Goal: Information Seeking & Learning: Learn about a topic

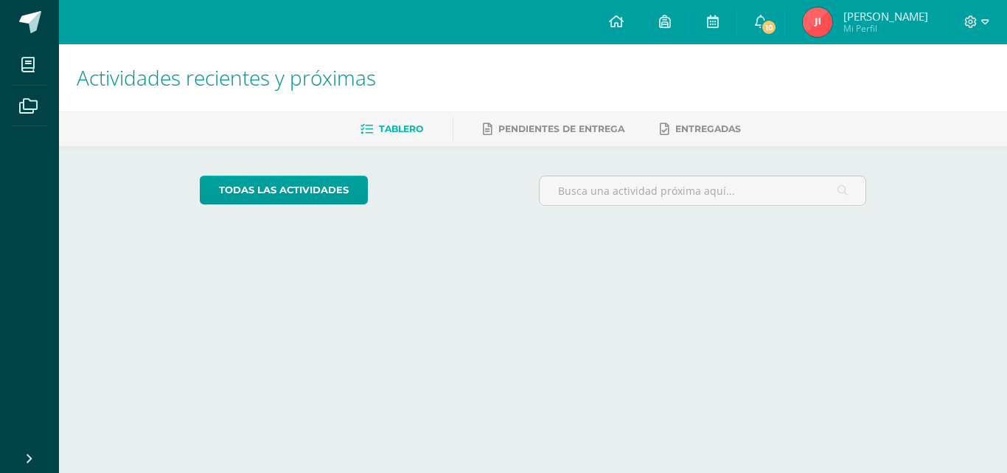
click at [777, 21] on span "10" at bounding box center [769, 27] width 16 height 16
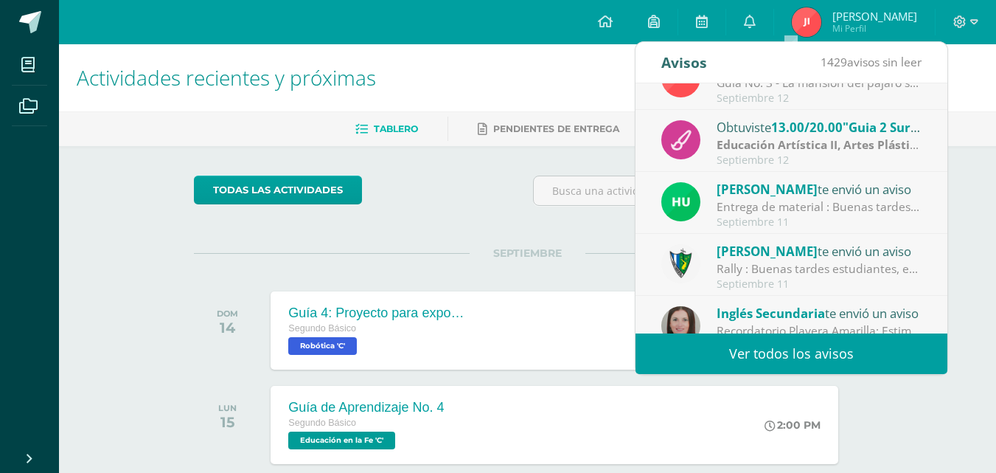
scroll to position [246, 0]
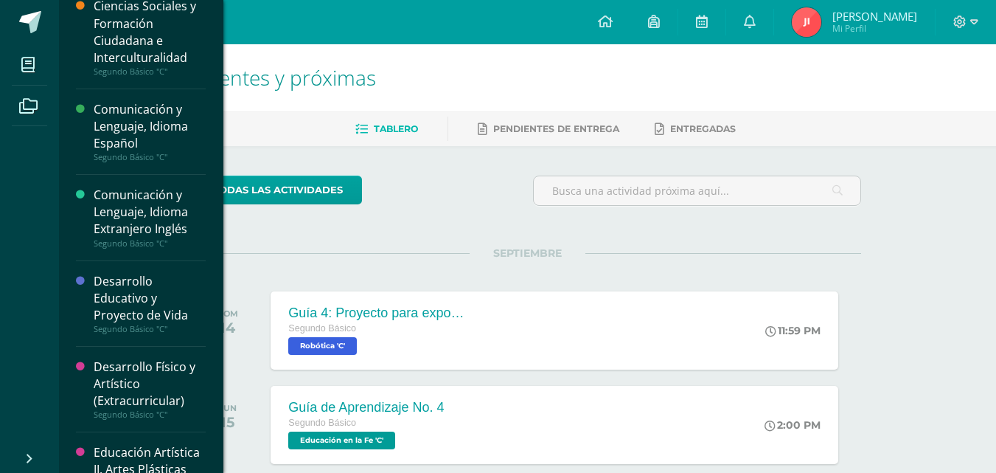
scroll to position [77, 0]
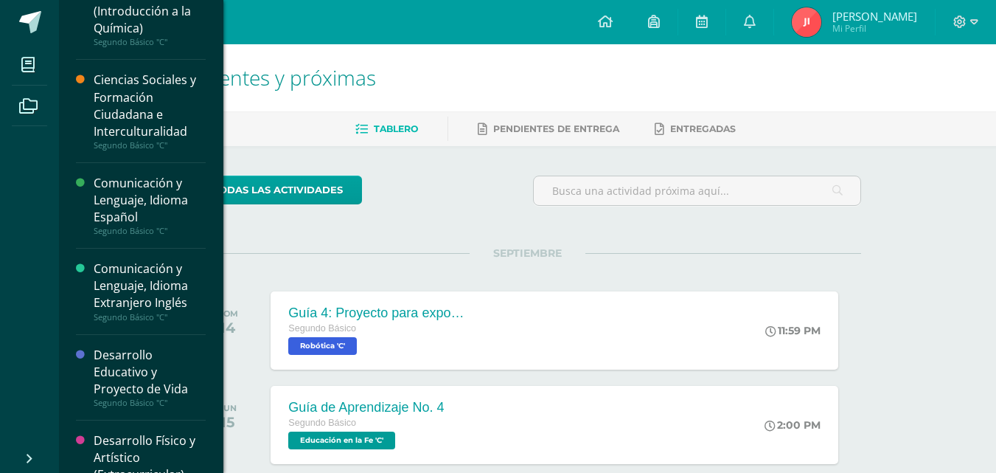
click at [131, 119] on div "Ciencias Sociales y Formación Ciudadana e Interculturalidad" at bounding box center [150, 106] width 112 height 68
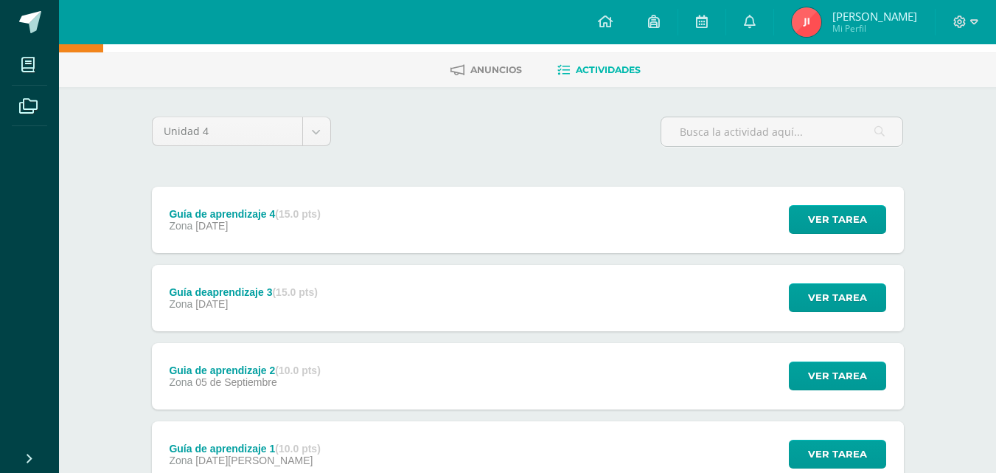
scroll to position [172, 0]
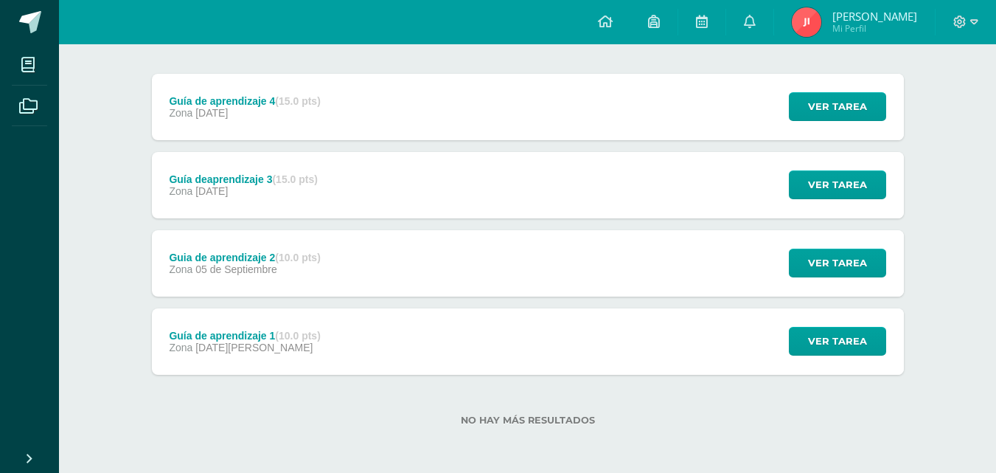
click at [341, 345] on div "Guía de aprendizaje 1 (10.0 pts) Zona [DATE][PERSON_NAME] Ver tarea Guía de apr…" at bounding box center [528, 341] width 752 height 66
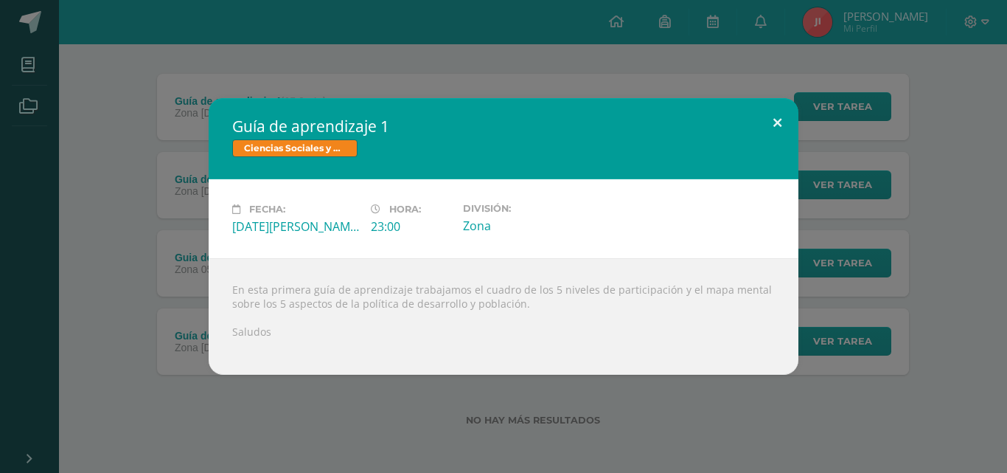
click at [766, 123] on button at bounding box center [777, 123] width 42 height 50
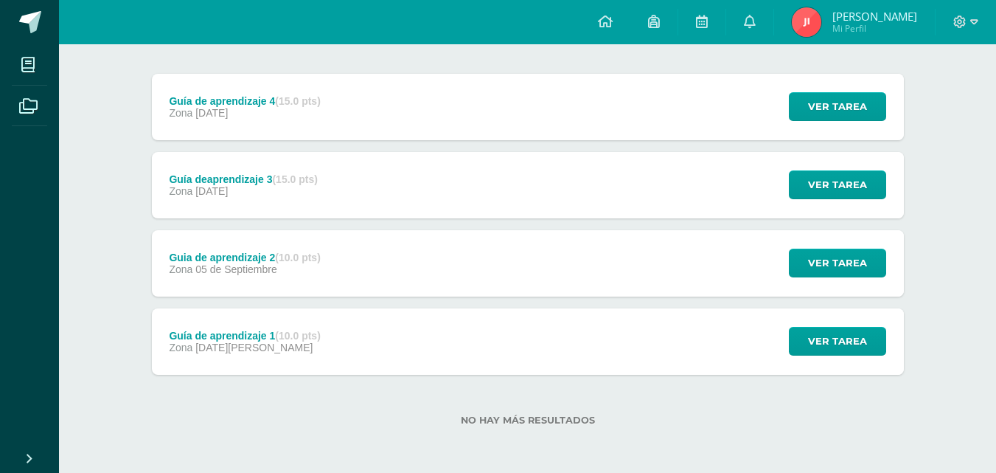
click at [258, 262] on div "Guia de aprendizaje 2 (10.0 pts)" at bounding box center [244, 257] width 151 height 12
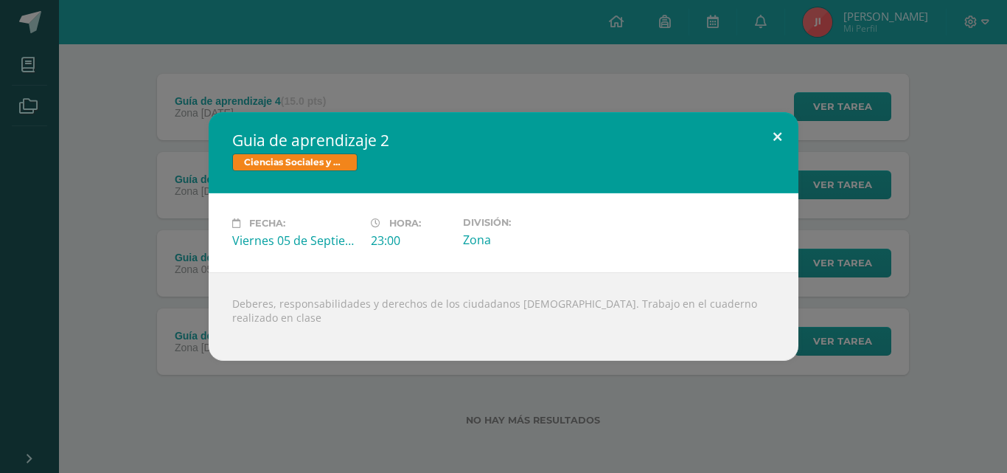
click at [778, 139] on button at bounding box center [777, 137] width 42 height 50
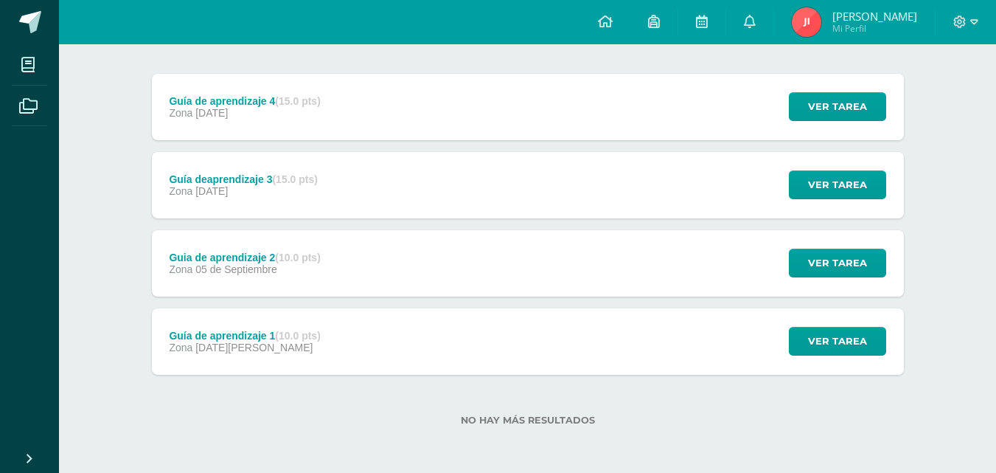
click at [224, 182] on div "Guía deaprendizaje 3 (15.0 pts)" at bounding box center [243, 179] width 149 height 12
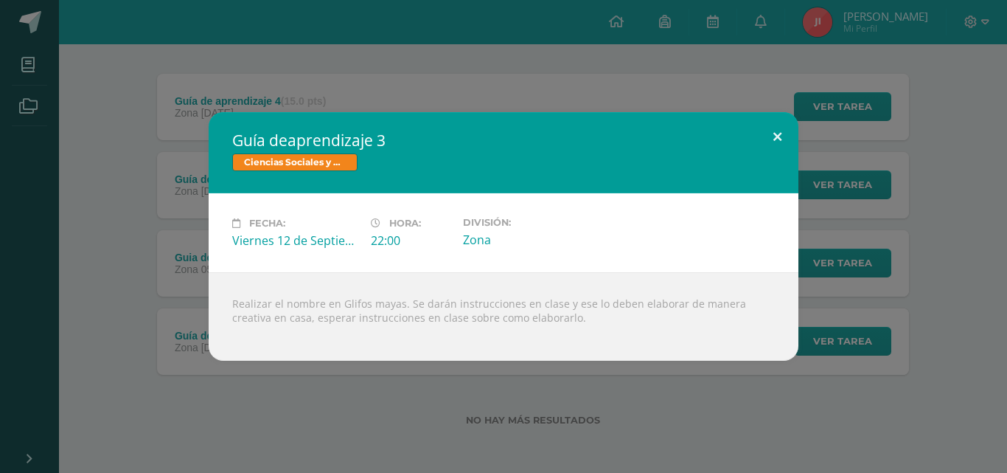
click at [780, 130] on button at bounding box center [777, 137] width 42 height 50
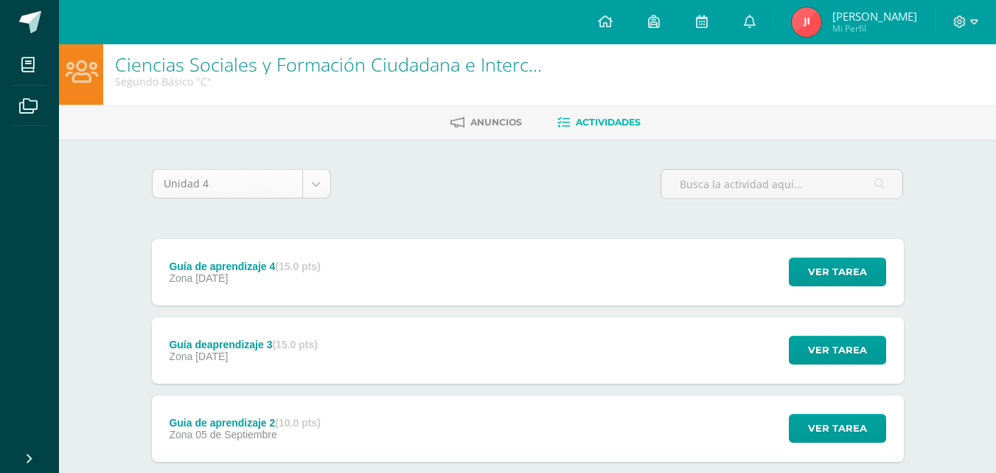
scroll to position [0, 0]
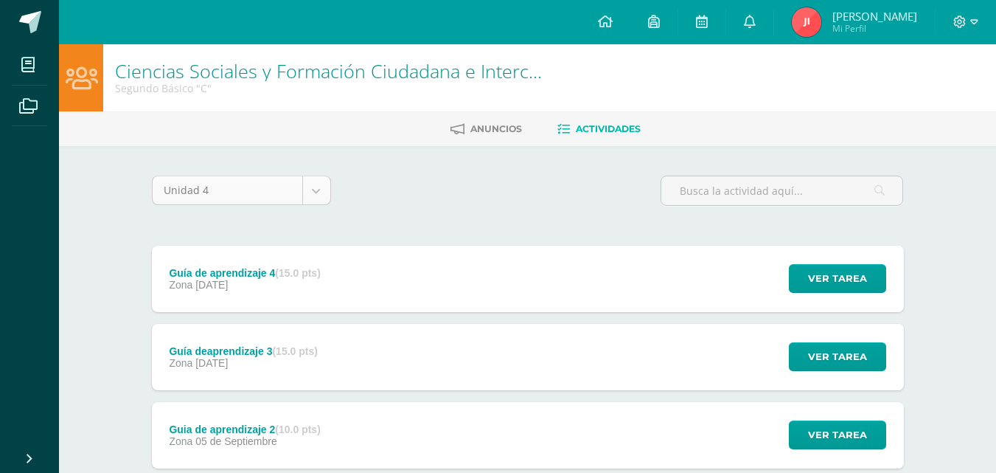
click at [314, 186] on body "Mis cursos Archivos Cerrar panel Artes Industriales Segundo Básico "C" Ciencias…" at bounding box center [498, 322] width 996 height 644
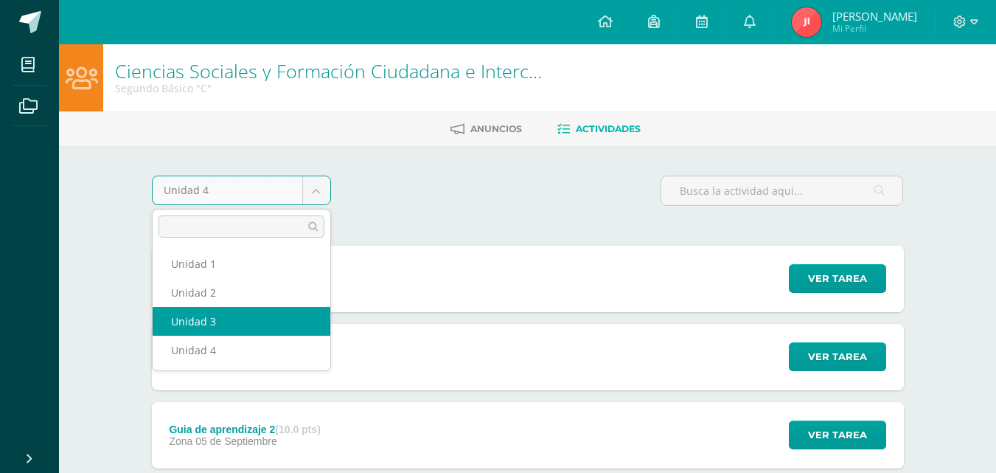
select select "Unidad 3"
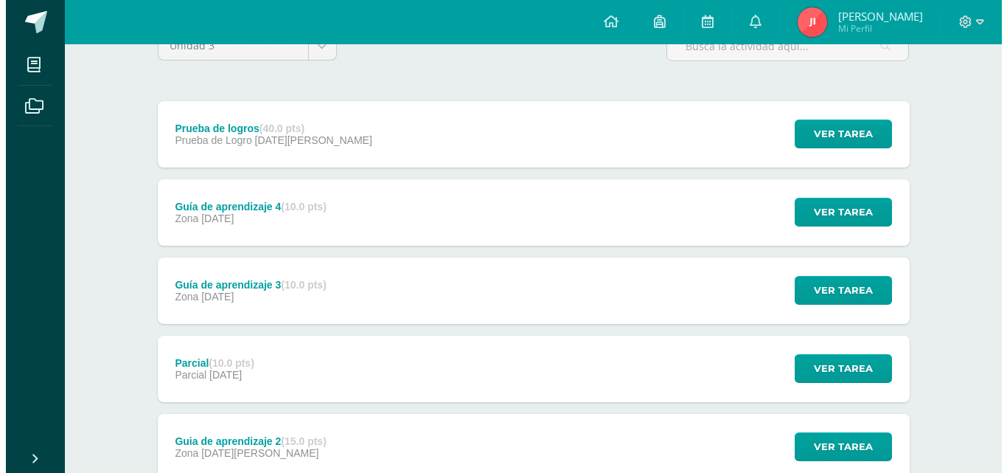
scroll to position [147, 0]
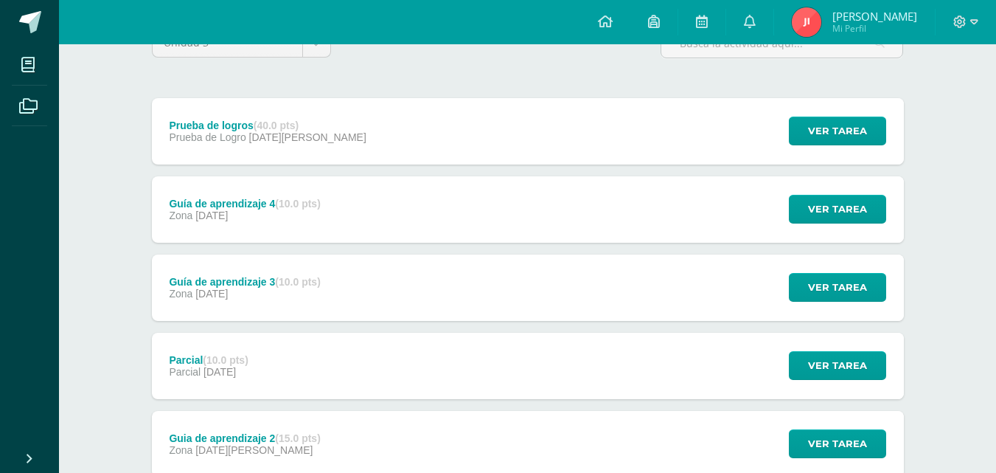
click at [228, 209] on span "28 de Julio" at bounding box center [211, 215] width 32 height 12
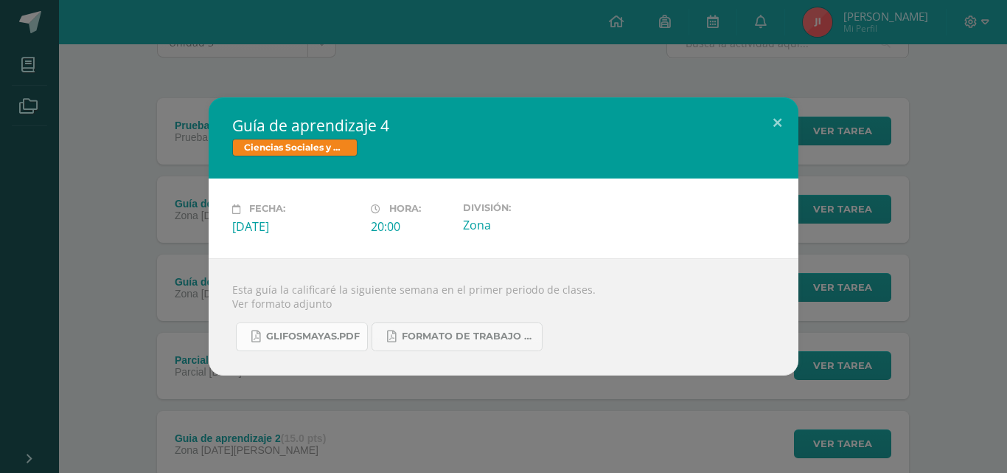
click at [326, 338] on span "GlifosMayas.pdf" at bounding box center [313, 336] width 94 height 12
click at [440, 338] on span "formato de trabajo guía 4.pdf" at bounding box center [468, 336] width 133 height 12
click at [178, 215] on div "Guía de aprendizaje 4 Ciencias Sociales y Formación Ciudadana e Interculturalid…" at bounding box center [503, 235] width 995 height 277
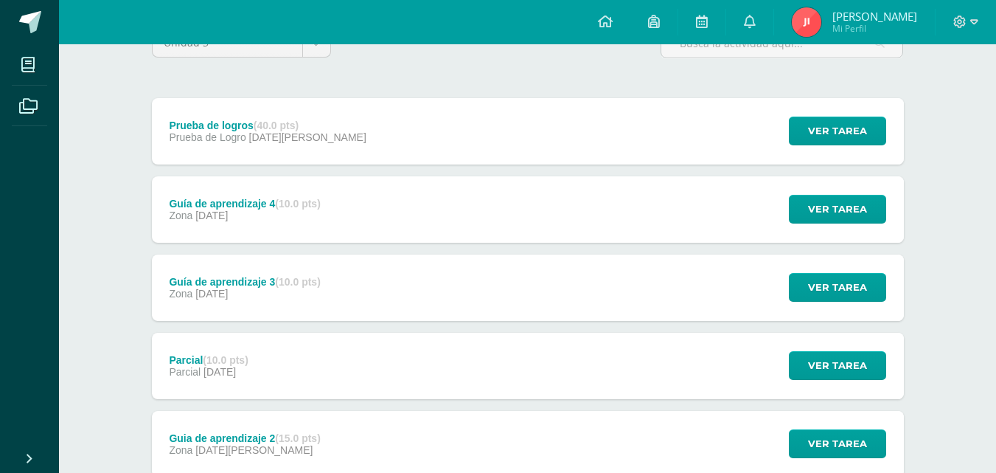
click at [215, 284] on div "Guía de aprendizaje 3 (10.0 pts)" at bounding box center [244, 282] width 151 height 12
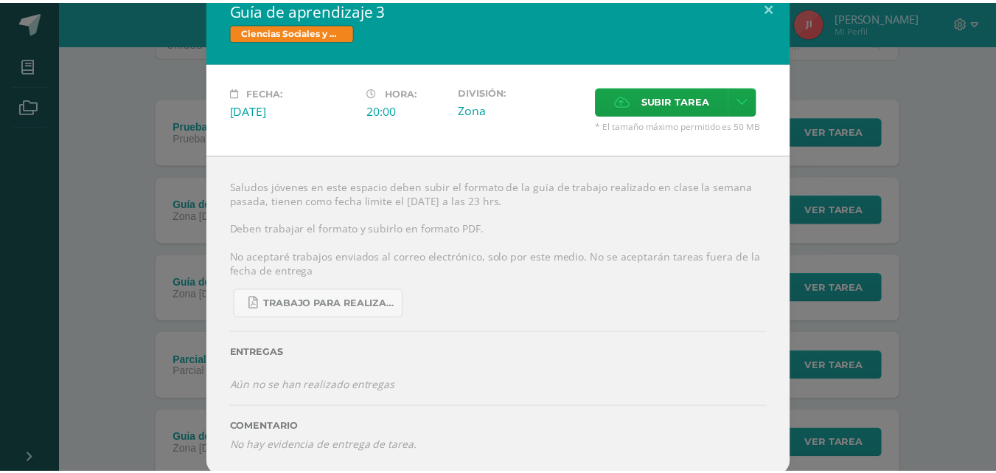
scroll to position [23, 0]
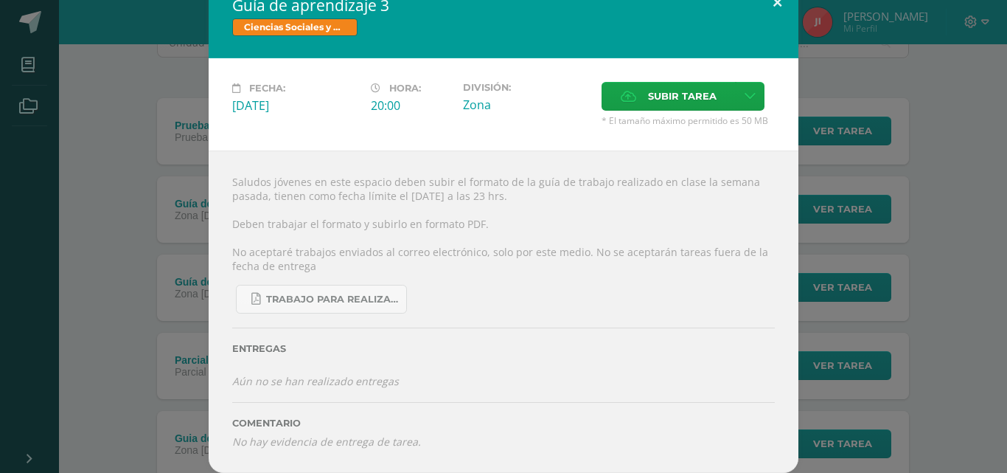
click at [770, 1] on button at bounding box center [777, 2] width 42 height 50
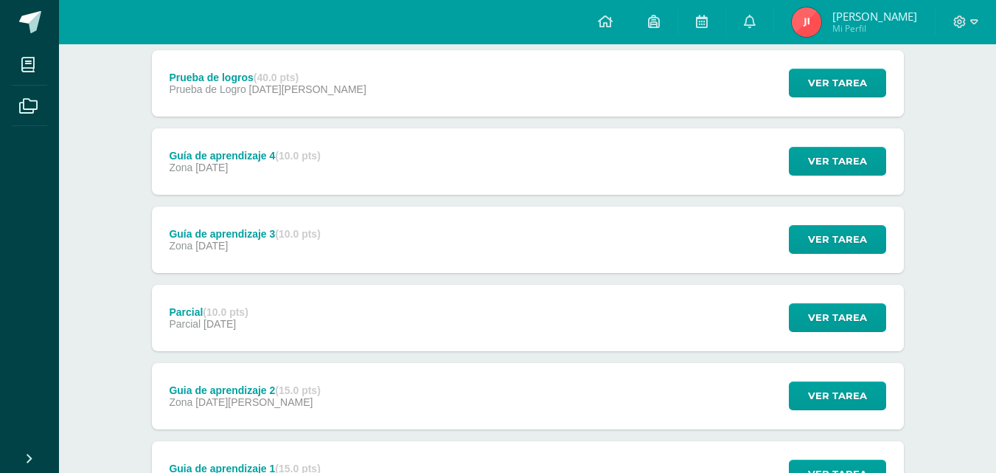
scroll to position [221, 0]
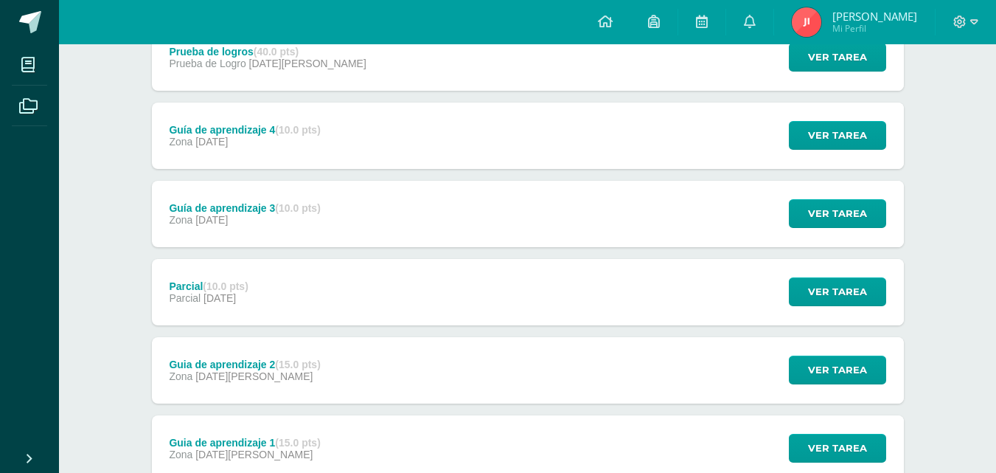
click at [186, 280] on div "Parcial (10.0 pts)" at bounding box center [208, 286] width 79 height 12
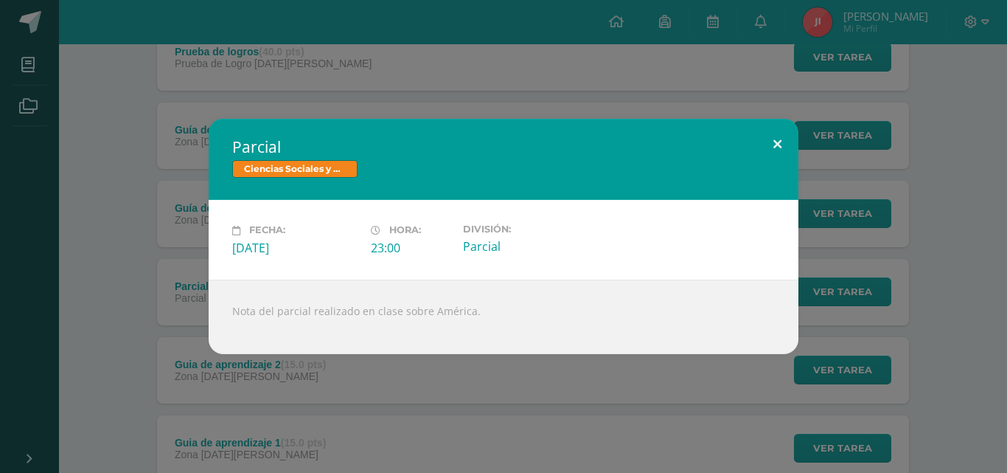
click at [778, 136] on button at bounding box center [777, 144] width 42 height 50
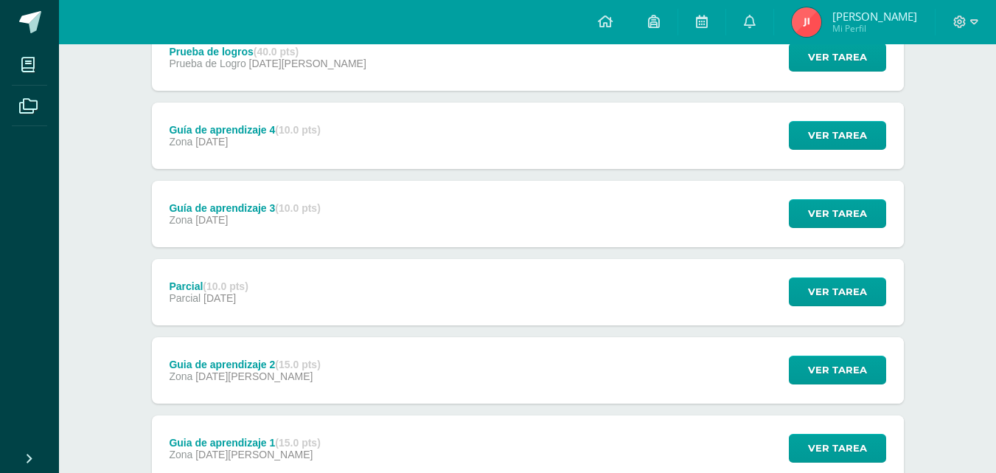
click at [246, 363] on div "Guia de aprendizaje 2 (15.0 pts)" at bounding box center [244, 364] width 151 height 12
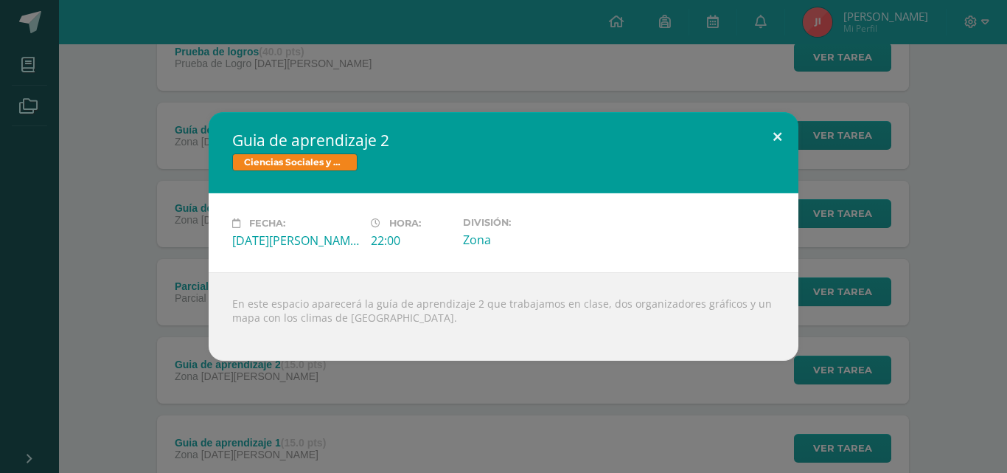
click at [768, 137] on button at bounding box center [777, 137] width 42 height 50
